Goal: Obtain resource: Obtain resource

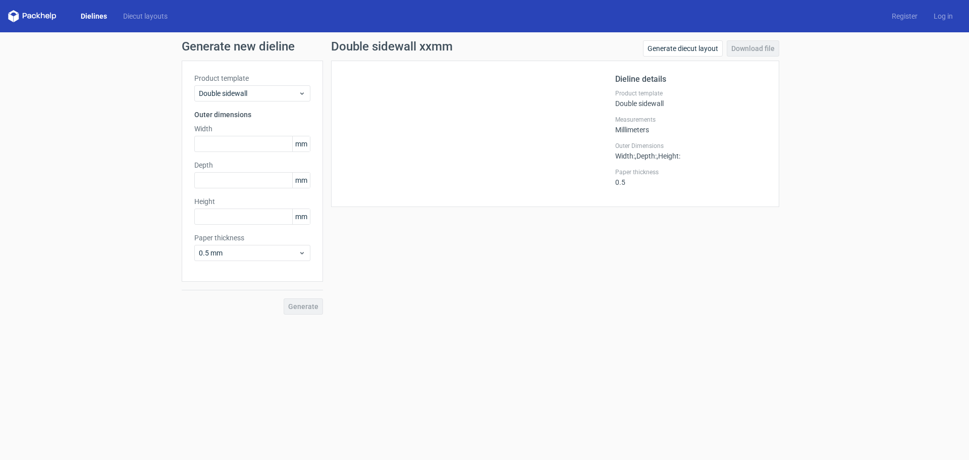
click at [428, 102] on div at bounding box center [479, 133] width 271 height 121
click at [248, 93] on span "Double sidewall" at bounding box center [248, 93] width 99 height 10
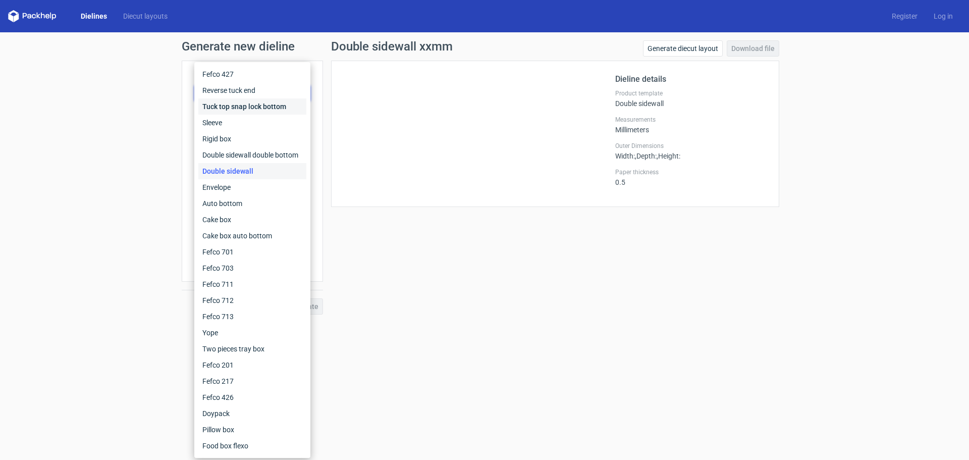
click at [250, 104] on div "Tuck top snap lock bottom" at bounding box center [252, 106] width 108 height 16
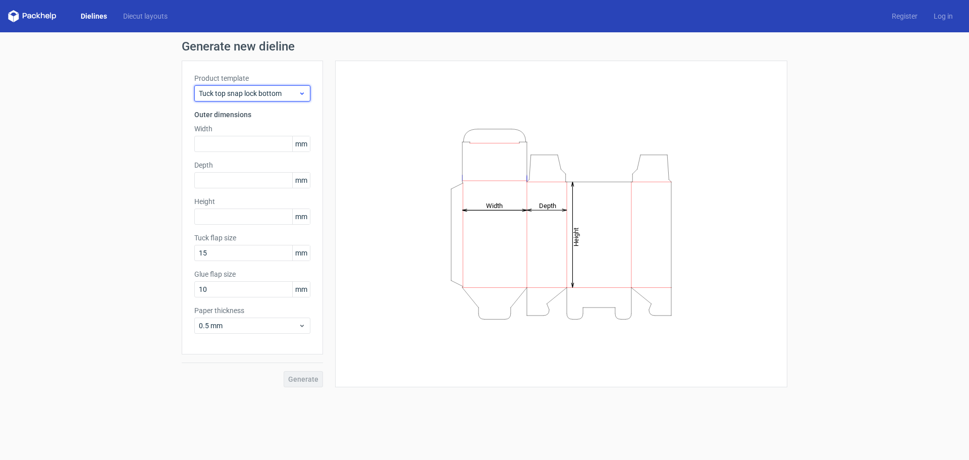
click at [241, 99] on div "Tuck top snap lock bottom" at bounding box center [252, 93] width 116 height 16
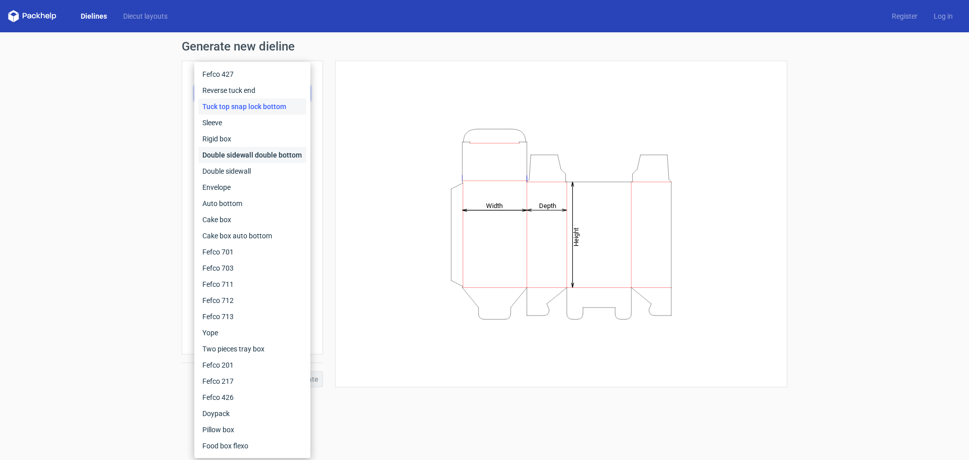
click at [236, 150] on div "Double sidewall double bottom" at bounding box center [252, 155] width 108 height 16
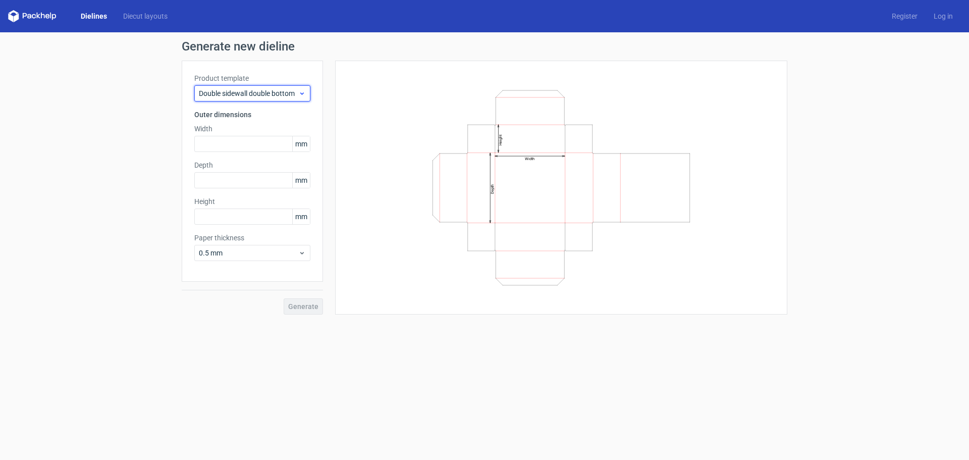
click at [256, 93] on span "Double sidewall double bottom" at bounding box center [248, 93] width 99 height 10
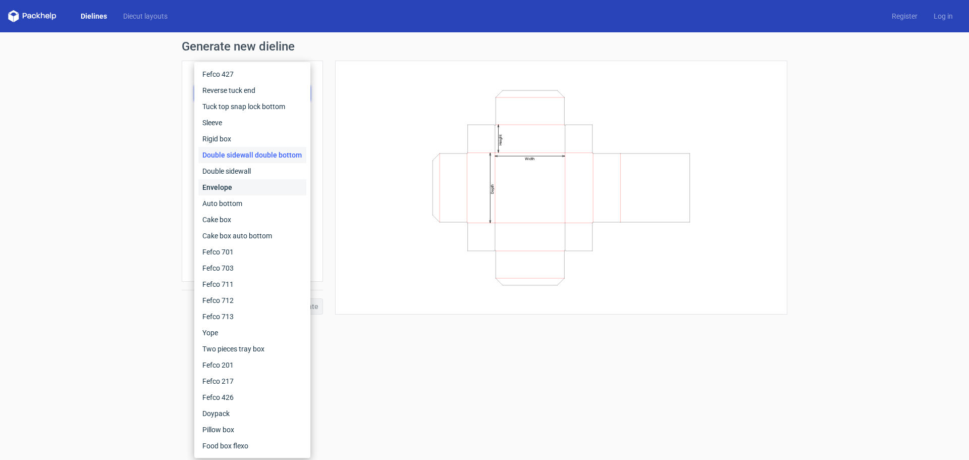
click at [241, 189] on div "Envelope" at bounding box center [252, 187] width 108 height 16
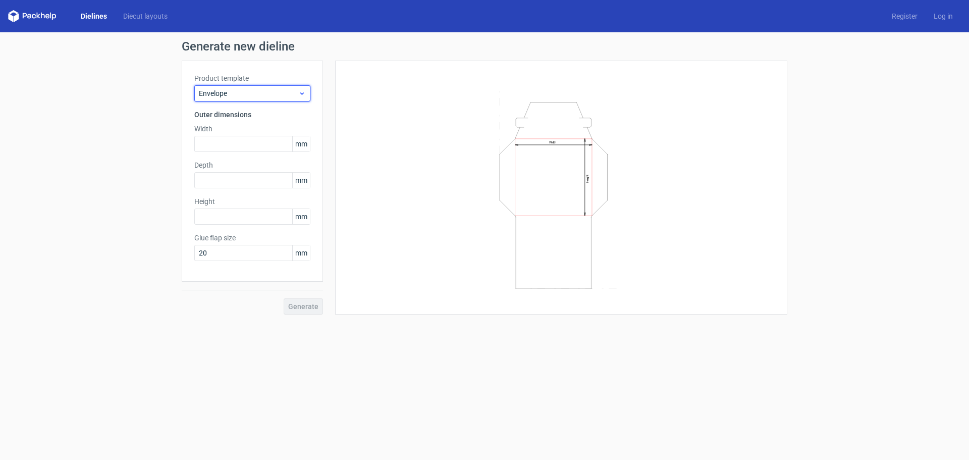
click at [258, 90] on span "Envelope" at bounding box center [248, 93] width 99 height 10
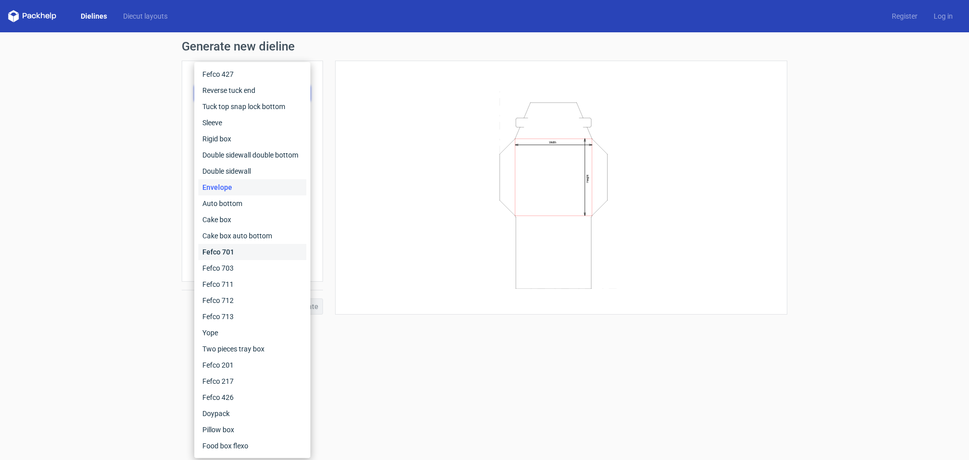
click at [239, 256] on div "Fefco 701" at bounding box center [252, 252] width 108 height 16
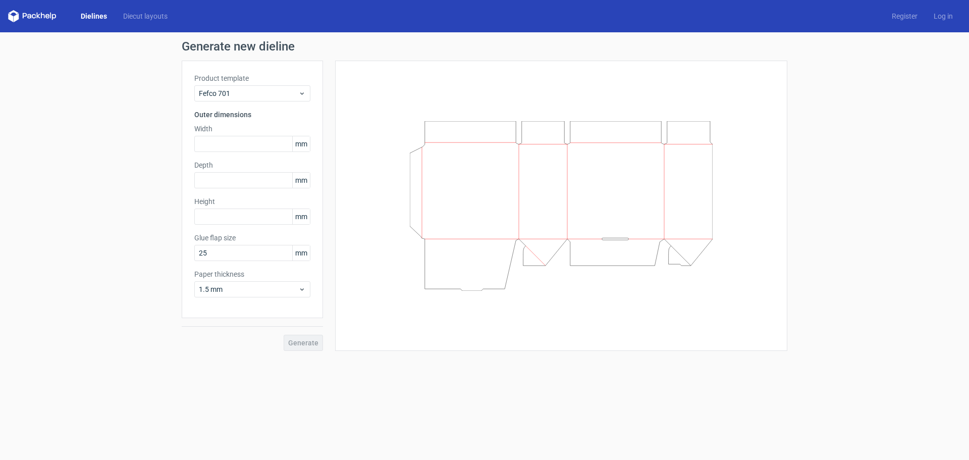
click at [247, 85] on div "Product template Fefco 701" at bounding box center [252, 87] width 116 height 28
click at [245, 94] on span "Fefco 701" at bounding box center [248, 93] width 99 height 10
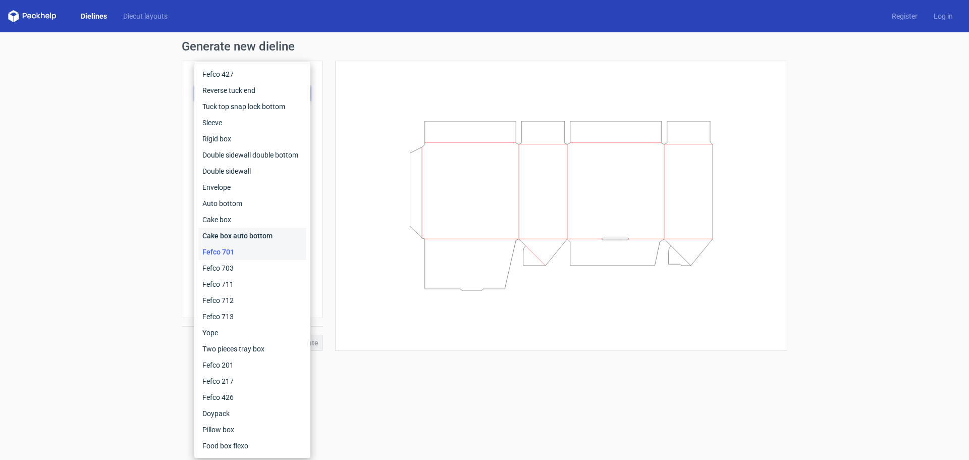
click at [221, 235] on div "Cake box auto bottom" at bounding box center [252, 236] width 108 height 16
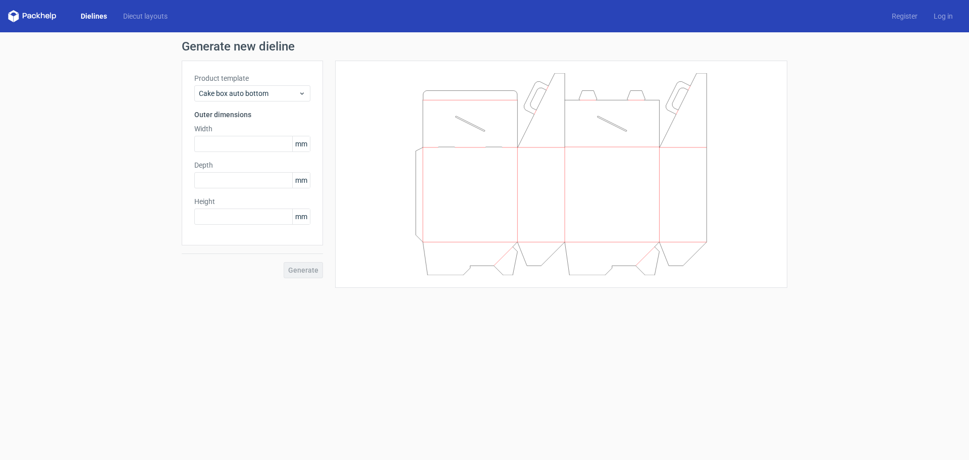
click at [248, 73] on label "Product template" at bounding box center [252, 78] width 116 height 10
click at [246, 95] on span "Cake box auto bottom" at bounding box center [248, 93] width 99 height 10
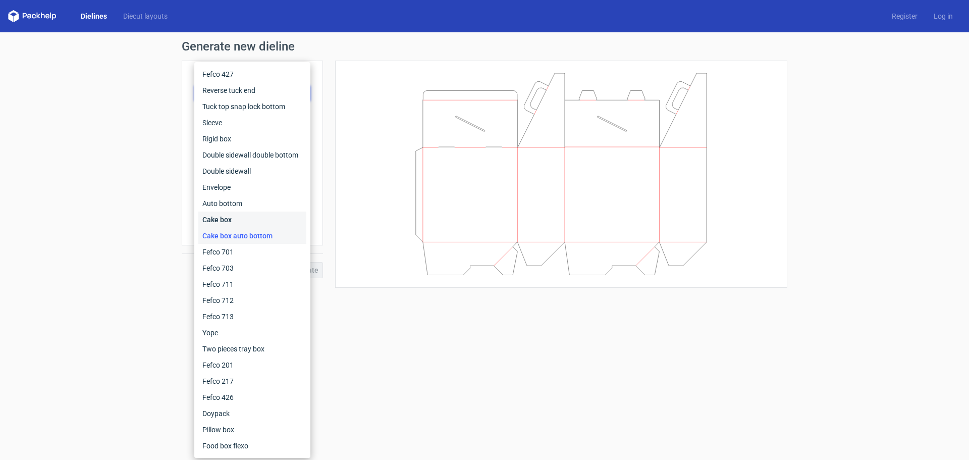
click at [235, 219] on div "Cake box" at bounding box center [252, 219] width 108 height 16
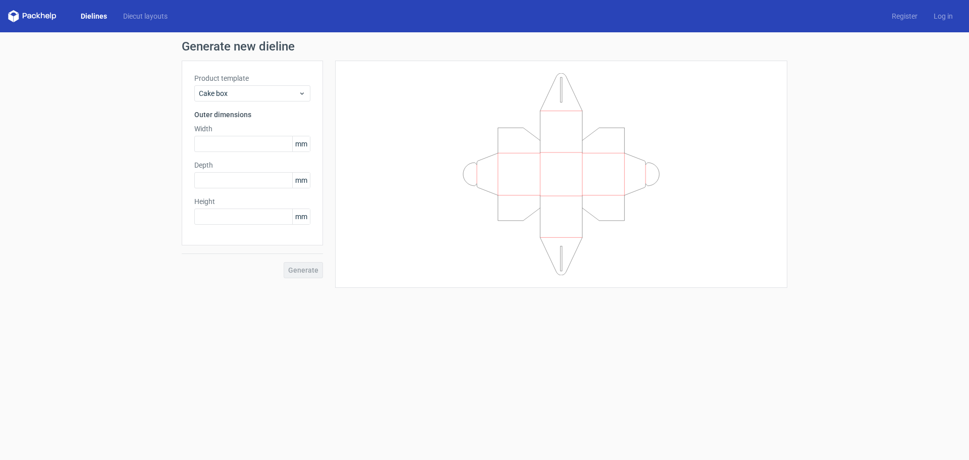
click at [660, 357] on form "Generate new dieline Product template Cake box Outer dimensions Width mm Depth …" at bounding box center [484, 245] width 969 height 427
click at [461, 90] on icon at bounding box center [561, 174] width 303 height 202
